Goal: Transaction & Acquisition: Book appointment/travel/reservation

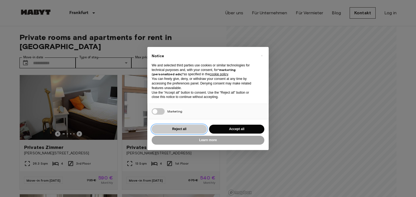
click at [167, 127] on button "Reject all" at bounding box center [179, 129] width 55 height 9
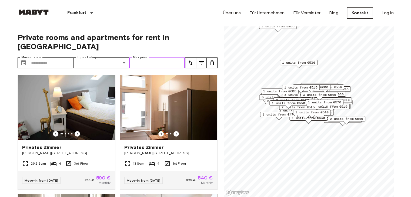
click at [138, 58] on input "Max price" at bounding box center [157, 63] width 56 height 11
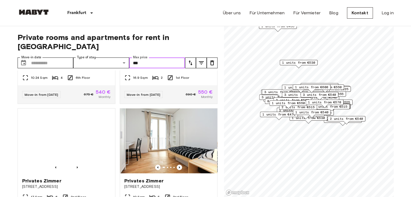
scroll to position [495, 0]
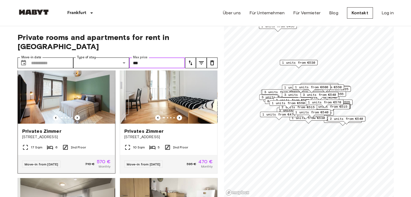
click at [79, 102] on img at bounding box center [66, 91] width 97 height 65
type input "***"
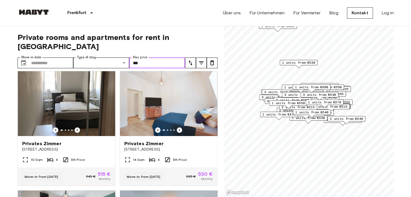
scroll to position [122, 0]
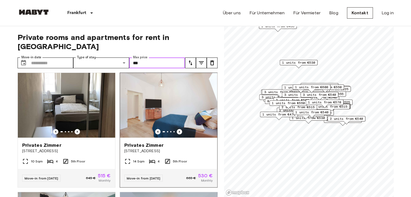
click at [144, 109] on img at bounding box center [168, 105] width 97 height 65
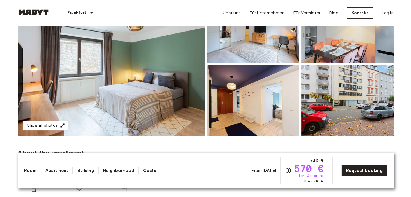
scroll to position [82, 0]
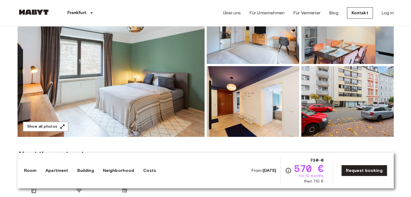
click at [127, 64] on img at bounding box center [111, 65] width 187 height 144
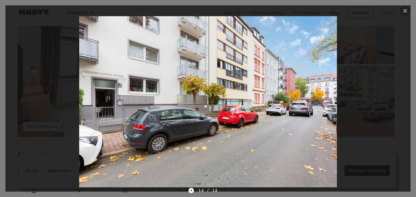
click at [400, 11] on button "button" at bounding box center [404, 10] width 11 height 11
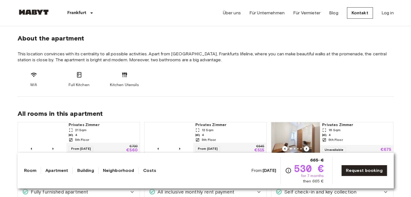
scroll to position [198, 0]
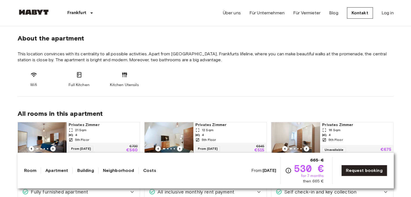
click at [34, 170] on link "Room" at bounding box center [30, 171] width 13 height 6
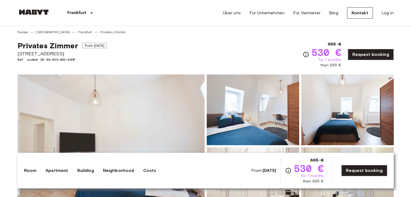
scroll to position [0, 0]
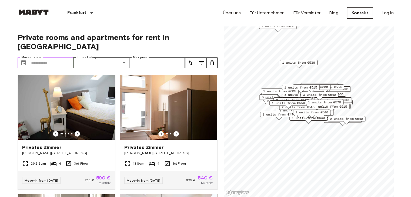
click at [45, 58] on input "Move-in date" at bounding box center [52, 63] width 42 height 11
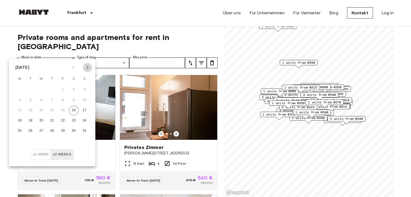
click at [85, 66] on icon "Next month" at bounding box center [87, 67] width 6 height 6
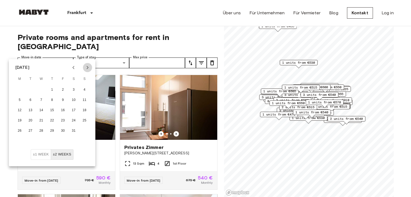
click at [85, 69] on icon "Next month" at bounding box center [87, 67] width 6 height 6
click at [89, 68] on icon "Next month" at bounding box center [87, 67] width 6 height 6
click at [44, 89] on button "1" at bounding box center [42, 90] width 10 height 10
type input "**********"
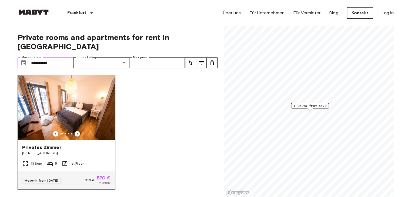
click at [64, 100] on img at bounding box center [66, 107] width 97 height 65
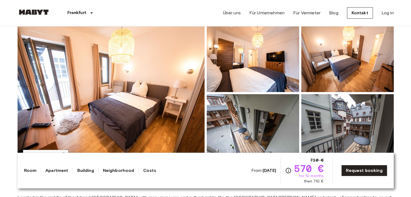
scroll to position [51, 0]
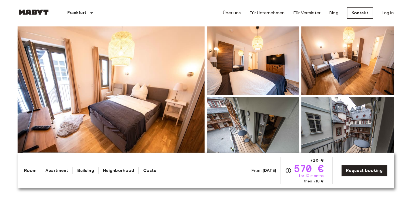
click at [155, 103] on img at bounding box center [111, 96] width 187 height 144
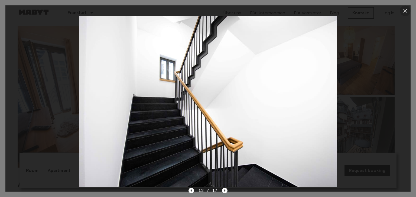
click at [404, 9] on icon "button" at bounding box center [404, 11] width 6 height 6
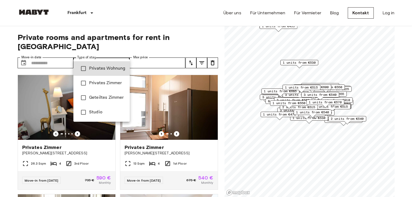
click at [101, 70] on span "Privates Wohnung" at bounding box center [107, 68] width 36 height 6
type input "**********"
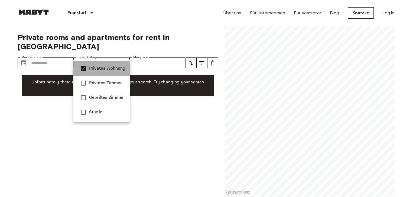
click at [100, 67] on span "Privates Wohnung" at bounding box center [107, 68] width 36 height 6
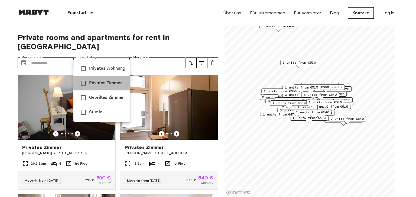
click at [99, 79] on li "Privates Zimmer" at bounding box center [101, 83] width 56 height 15
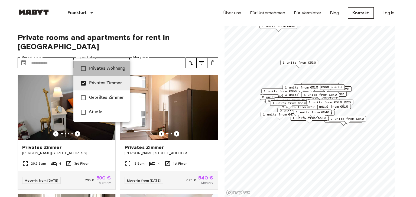
click at [96, 64] on li "Privates Wohnung" at bounding box center [101, 68] width 56 height 15
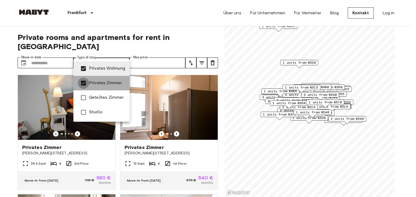
type input "**********"
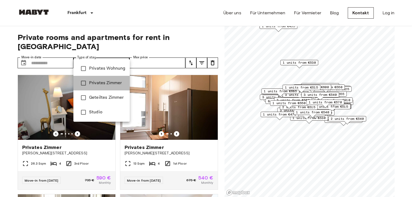
click at [91, 85] on span "Privates Zimmer" at bounding box center [107, 83] width 36 height 6
click at [113, 29] on div at bounding box center [208, 98] width 416 height 197
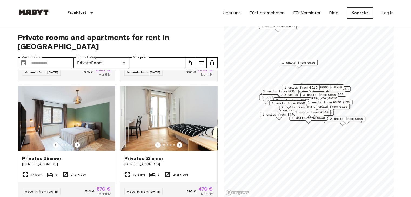
scroll to position [467, 0]
click at [69, 113] on img at bounding box center [66, 118] width 97 height 65
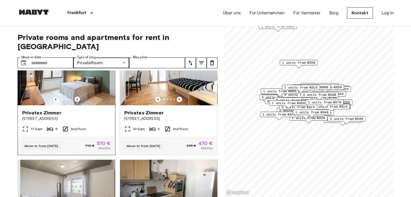
scroll to position [514, 0]
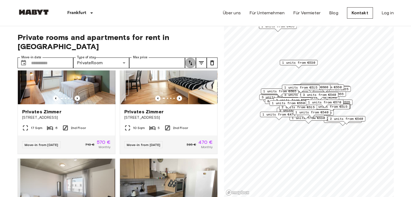
click at [192, 60] on icon "tune" at bounding box center [190, 63] width 6 height 6
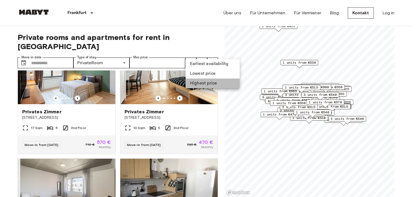
click at [201, 81] on li "Highest price" at bounding box center [212, 84] width 54 height 10
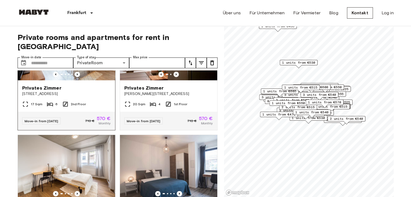
scroll to position [1131, 0]
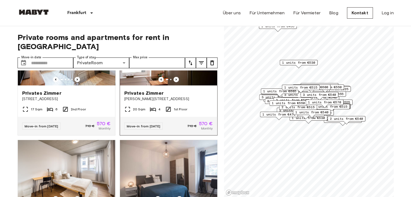
click at [141, 86] on img at bounding box center [168, 53] width 97 height 65
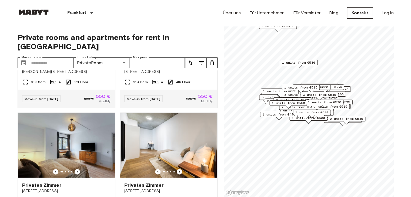
scroll to position [3072, 0]
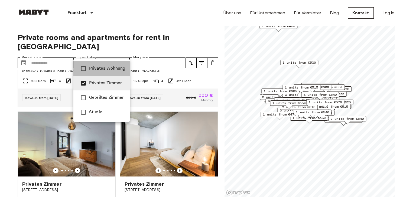
click at [109, 68] on span "Privates Wohnung" at bounding box center [107, 68] width 36 height 6
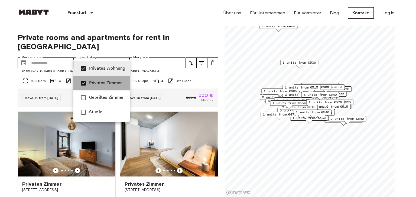
click at [94, 80] on li "Privates Zimmer" at bounding box center [101, 83] width 56 height 15
type input "**********"
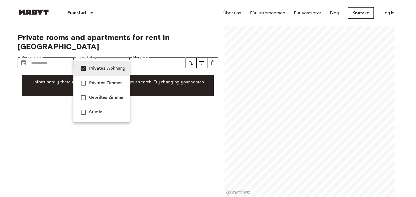
click at [47, 101] on div at bounding box center [208, 98] width 416 height 197
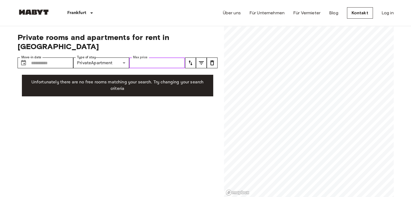
click at [157, 58] on input "Max price" at bounding box center [157, 63] width 56 height 11
type input "***"
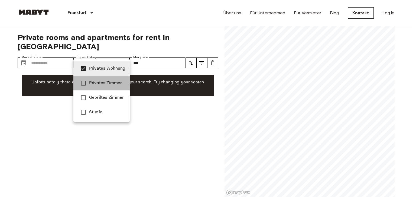
click at [100, 83] on span "Privates Zimmer" at bounding box center [107, 83] width 36 height 6
type input "**********"
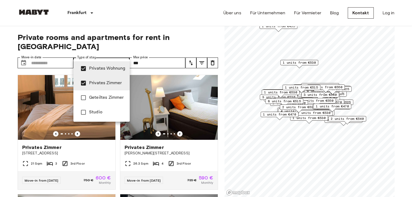
click at [62, 79] on div at bounding box center [208, 98] width 416 height 197
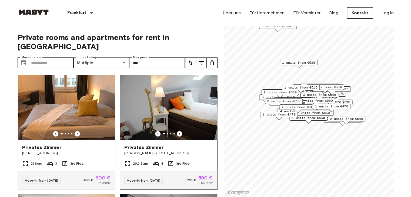
click at [162, 100] on img at bounding box center [168, 107] width 97 height 65
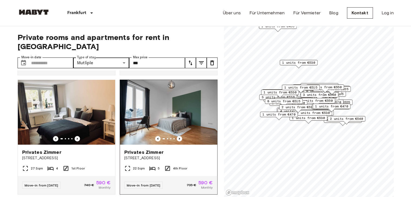
scroll to position [115, 0]
click at [137, 96] on img at bounding box center [168, 112] width 97 height 65
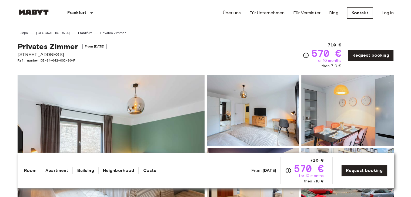
click at [130, 115] on img at bounding box center [111, 147] width 187 height 144
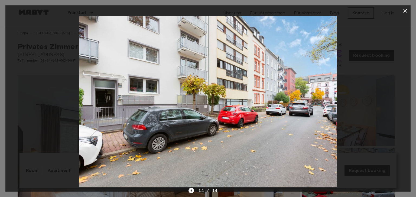
click at [404, 13] on icon "button" at bounding box center [404, 11] width 6 height 6
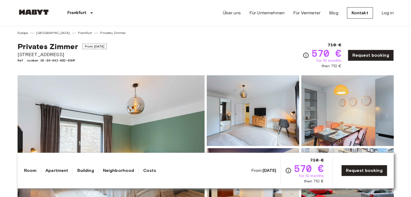
click at [143, 170] on link "Costs" at bounding box center [149, 171] width 13 height 6
click at [237, 14] on link "Über uns" at bounding box center [232, 13] width 18 height 6
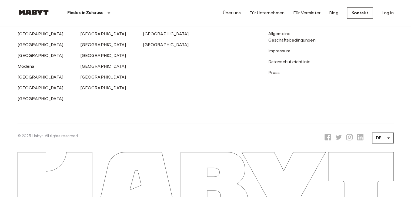
scroll to position [1793, 0]
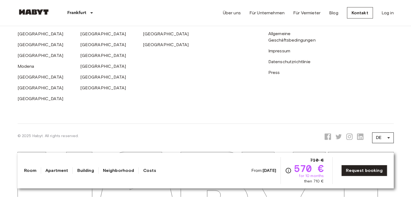
scroll to position [507, 0]
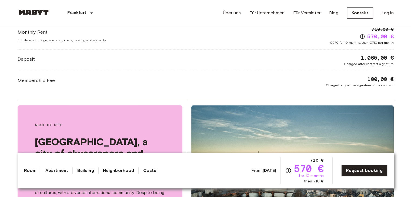
click at [365, 12] on link "Kontakt" at bounding box center [360, 12] width 26 height 11
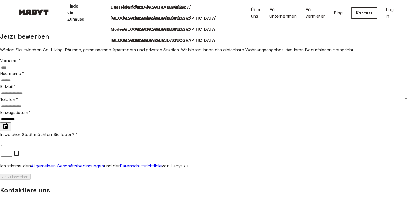
click at [124, 11] on p "Frankfurt" at bounding box center [133, 7] width 19 height 6
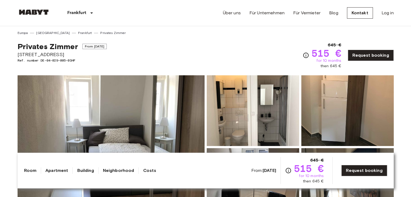
click at [177, 111] on img at bounding box center [111, 147] width 187 height 144
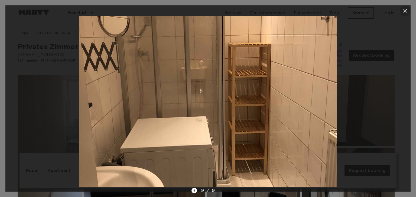
click at [407, 8] on icon "button" at bounding box center [404, 11] width 6 height 6
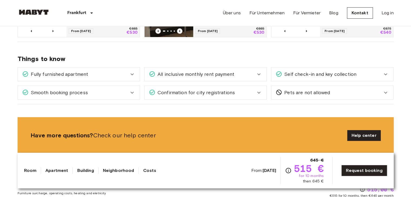
scroll to position [316, 0]
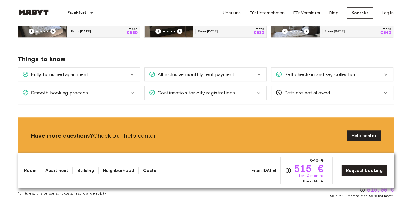
click at [133, 76] on icon at bounding box center [132, 74] width 6 height 6
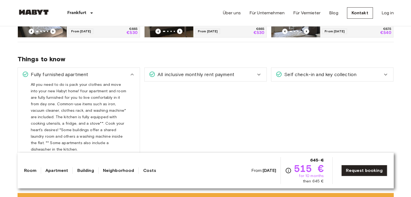
click at [133, 76] on icon at bounding box center [132, 74] width 6 height 6
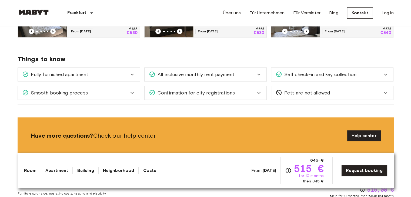
click at [245, 72] on div "All inclusive monthly rent payment" at bounding box center [202, 74] width 107 height 7
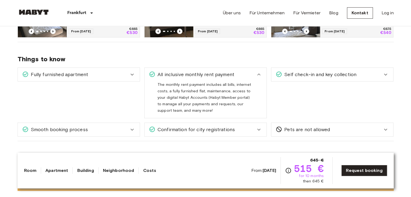
click at [245, 72] on div "All inclusive monthly rent payment" at bounding box center [202, 74] width 107 height 7
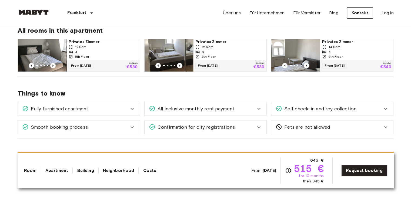
scroll to position [282, 0]
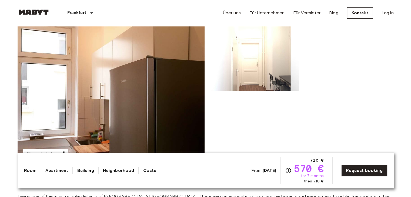
scroll to position [54, 0]
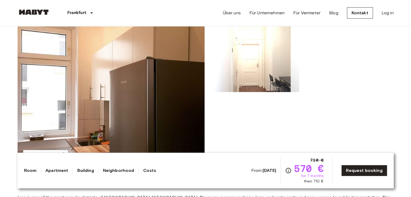
click at [144, 115] on img at bounding box center [111, 93] width 187 height 144
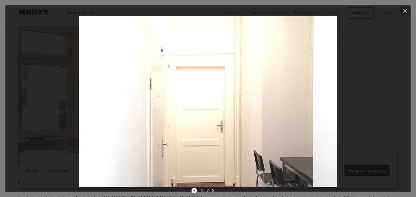
click at [407, 8] on icon "button" at bounding box center [404, 11] width 6 height 6
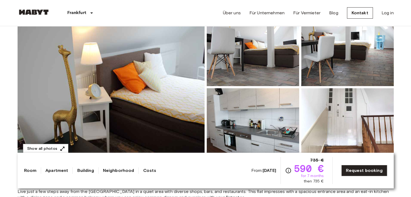
scroll to position [59, 0]
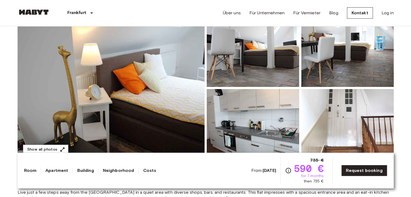
click at [166, 125] on img at bounding box center [111, 88] width 187 height 144
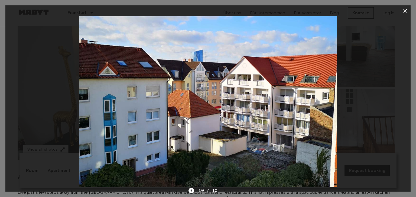
click at [404, 10] on icon "button" at bounding box center [405, 11] width 4 height 4
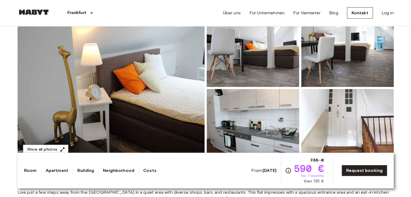
click at [404, 10] on header "[GEOGRAPHIC_DATA] [GEOGRAPHIC_DATA] [GEOGRAPHIC_DATA] [GEOGRAPHIC_DATA] [GEOGRA…" at bounding box center [205, 13] width 411 height 26
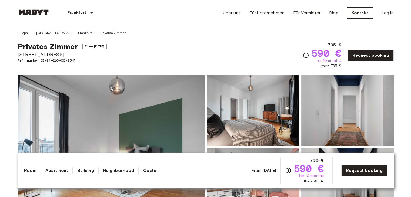
click at [153, 138] on img at bounding box center [111, 147] width 187 height 144
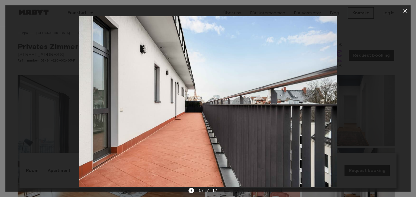
click at [403, 13] on icon "button" at bounding box center [404, 11] width 6 height 6
